Goal: Find specific page/section: Find specific page/section

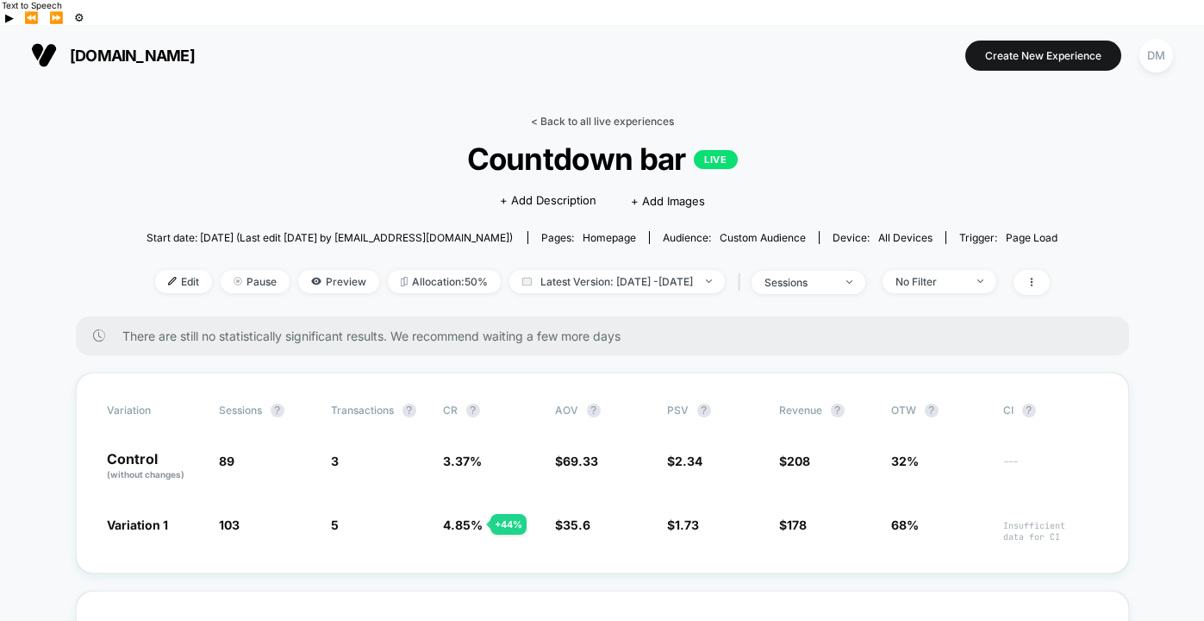
click at [537, 115] on link "< Back to all live experiences" at bounding box center [602, 121] width 143 height 13
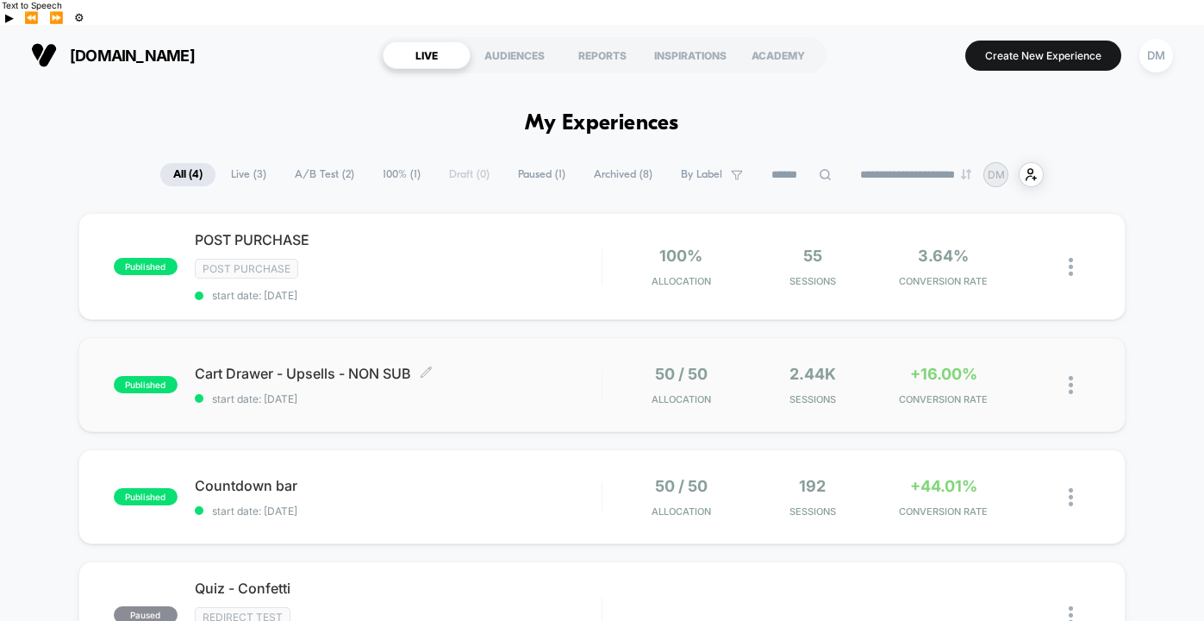
click at [573, 365] on div "Cart Drawer - Upsells - NON SUB Click to edit experience details Click to edit …" at bounding box center [398, 385] width 407 height 41
